Goal: Find specific page/section: Find specific page/section

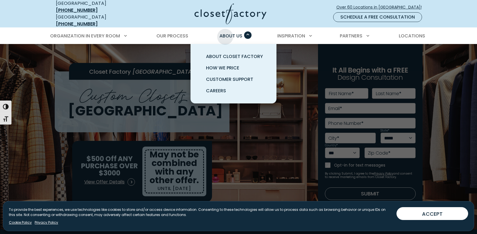
click at [226, 33] on span "About Us" at bounding box center [230, 36] width 23 height 7
click at [224, 55] on span "About Closet Factory" at bounding box center [234, 56] width 57 height 7
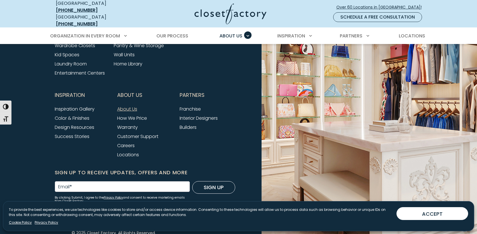
scroll to position [1536, 0]
click at [131, 152] on link "Locations" at bounding box center [128, 155] width 22 height 7
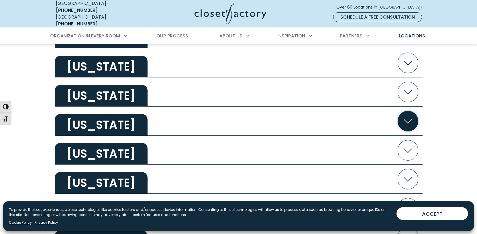
scroll to position [555, 0]
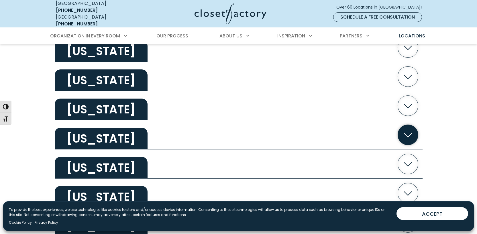
click at [214, 133] on button "[US_STATE]" at bounding box center [239, 135] width 368 height 29
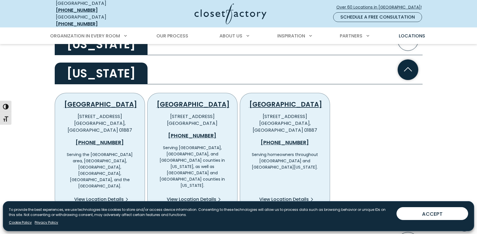
scroll to position [620, 0]
